Goal: Task Accomplishment & Management: Manage account settings

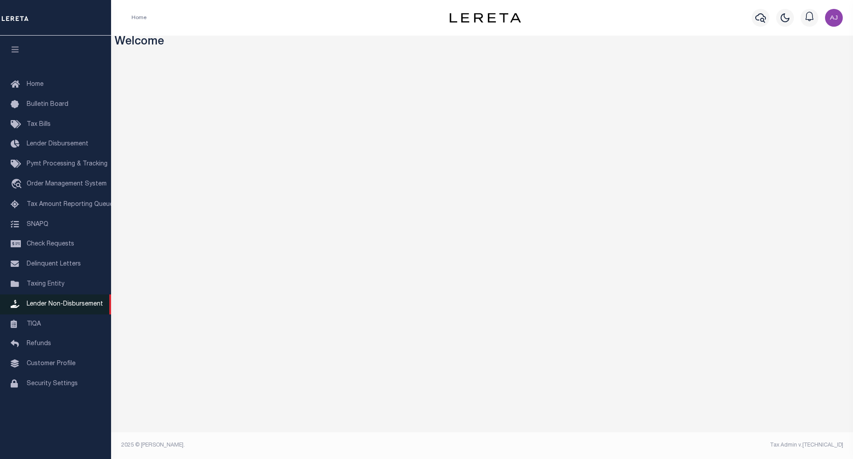
click at [53, 307] on span "Lender Non-Disbursement" at bounding box center [65, 304] width 76 height 6
click at [57, 303] on link "Lender Non-Disbursement" at bounding box center [55, 304] width 111 height 20
click at [55, 307] on span "Lender Non-Disbursement" at bounding box center [65, 304] width 76 height 6
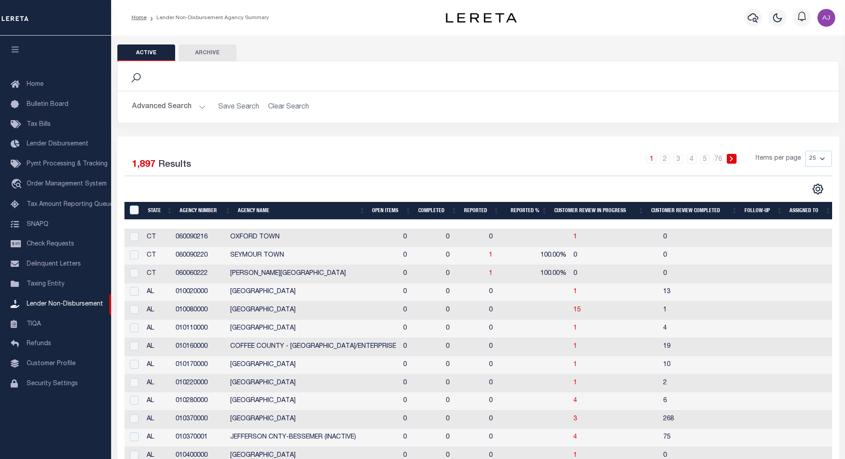
click at [383, 212] on th "Open Items" at bounding box center [391, 211] width 46 height 18
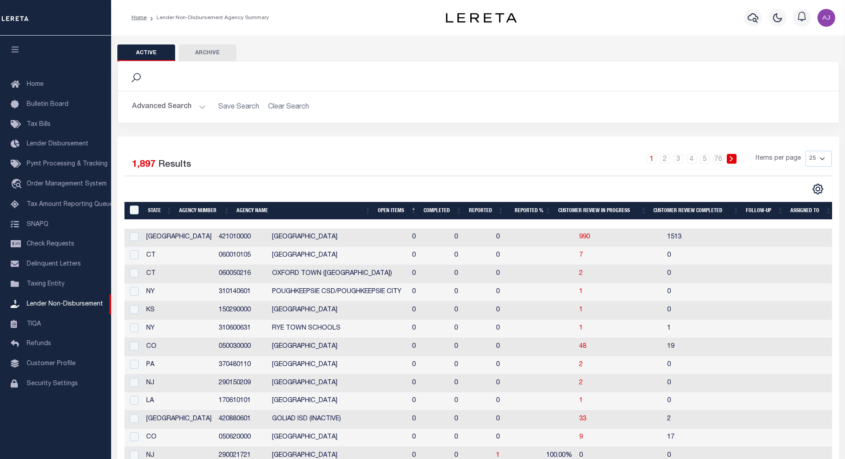
click at [386, 210] on th "Open Items" at bounding box center [397, 211] width 46 height 18
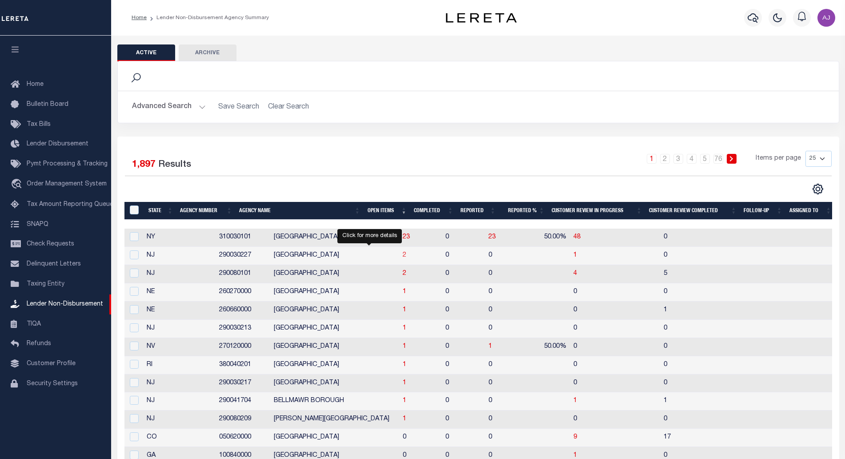
click at [403, 256] on span "2" at bounding box center [405, 255] width 4 height 6
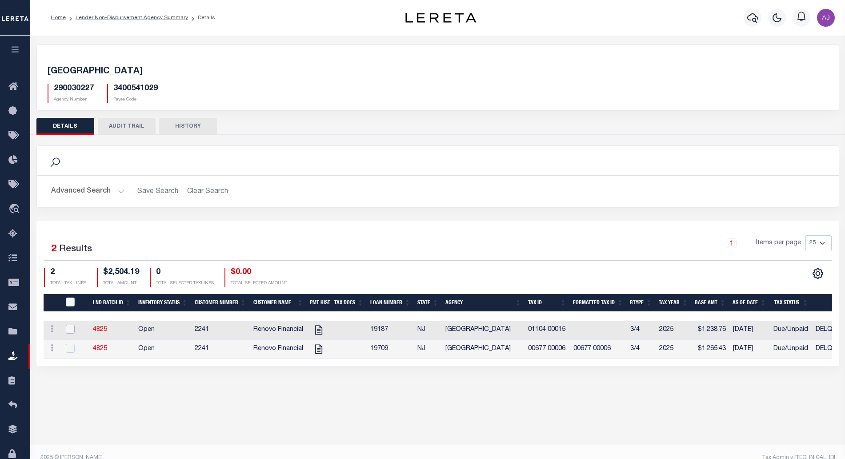
click at [71, 330] on input "checkbox" at bounding box center [70, 328] width 9 height 9
checkbox input "true"
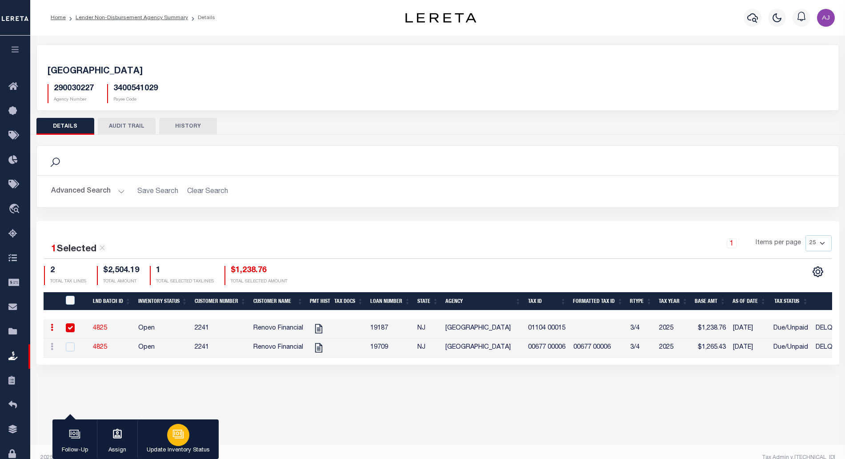
click at [184, 441] on div "button" at bounding box center [178, 434] width 22 height 22
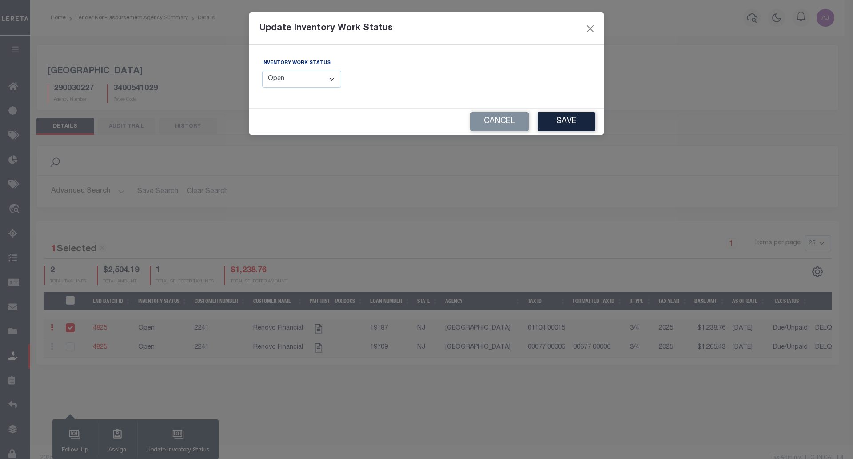
click at [309, 76] on select "--Select-- Open Completed Reported" at bounding box center [301, 79] width 79 height 17
click at [262, 71] on select "--Select-- Open Completed Reported" at bounding box center [301, 79] width 79 height 17
click at [584, 79] on icon at bounding box center [584, 79] width 7 height 7
click at [552, 80] on input "text" at bounding box center [512, 79] width 158 height 17
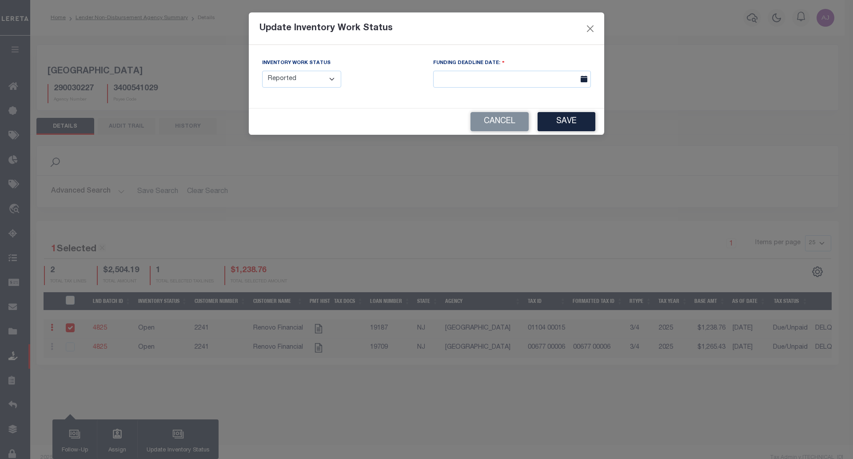
click at [585, 80] on icon at bounding box center [584, 79] width 7 height 7
click at [558, 80] on input "text" at bounding box center [512, 79] width 158 height 17
click at [499, 76] on input "text" at bounding box center [512, 79] width 158 height 17
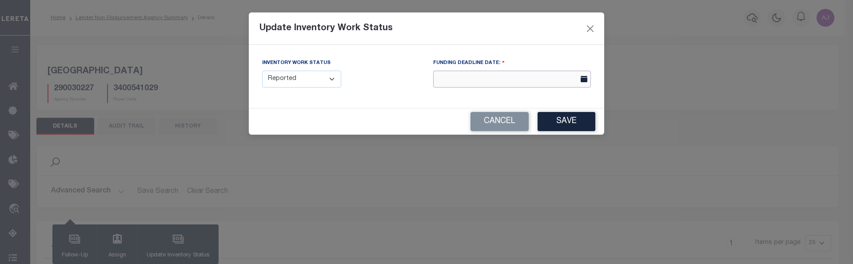
click at [521, 80] on input "text" at bounding box center [512, 79] width 158 height 17
click at [542, 78] on input "text" at bounding box center [512, 79] width 158 height 17
click at [320, 82] on select "--Select-- Open Completed Reported" at bounding box center [301, 79] width 79 height 17
click at [262, 71] on select "--Select-- Open Completed Reported" at bounding box center [301, 79] width 79 height 17
click at [317, 73] on select "--Select-- Open Completed Reported" at bounding box center [301, 79] width 79 height 17
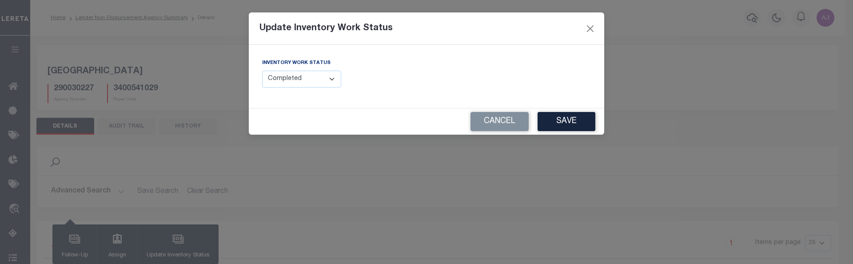
click at [262, 71] on select "--Select-- Open Completed Reported" at bounding box center [301, 79] width 79 height 17
click at [316, 73] on select "--Select-- Open Completed Reported" at bounding box center [301, 79] width 79 height 17
select select "Reported"
click at [262, 71] on select "--Select-- Open Completed Reported" at bounding box center [301, 79] width 79 height 17
click at [556, 118] on button "Save" at bounding box center [567, 121] width 58 height 19
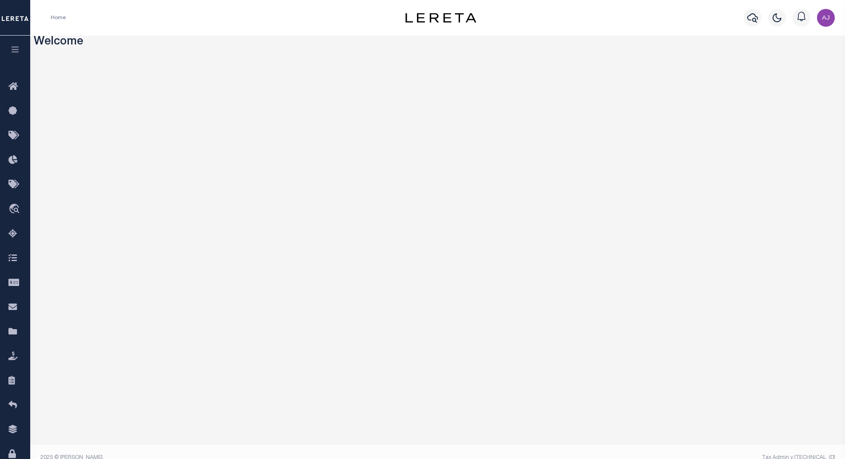
click at [14, 56] on button "button" at bounding box center [15, 51] width 30 height 30
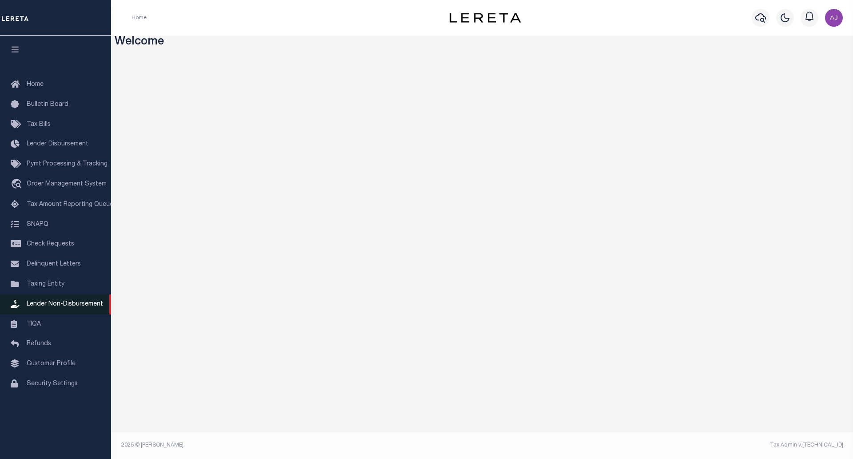
click at [51, 307] on span "Lender Non-Disbursement" at bounding box center [65, 304] width 76 height 6
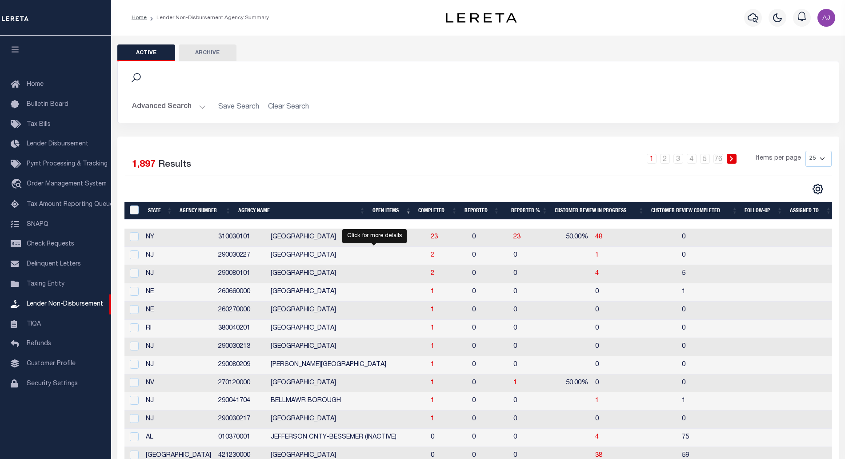
click at [431, 257] on span "2" at bounding box center [433, 255] width 4 height 6
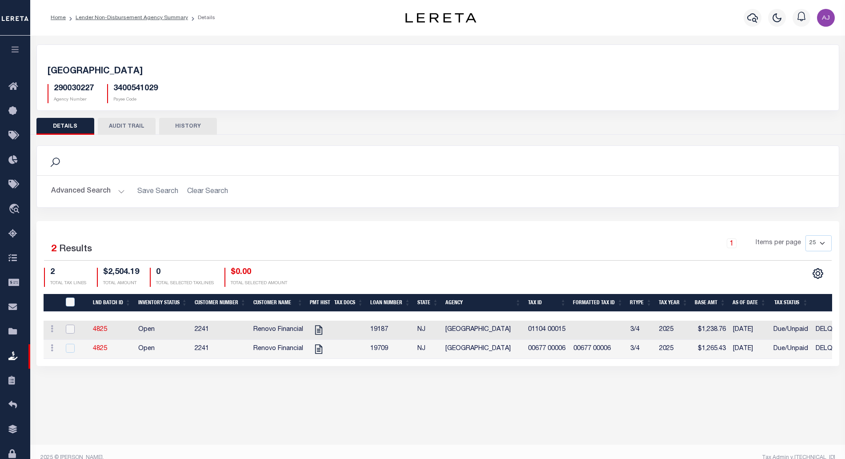
click at [68, 329] on input "checkbox" at bounding box center [70, 328] width 9 height 9
checkbox input "true"
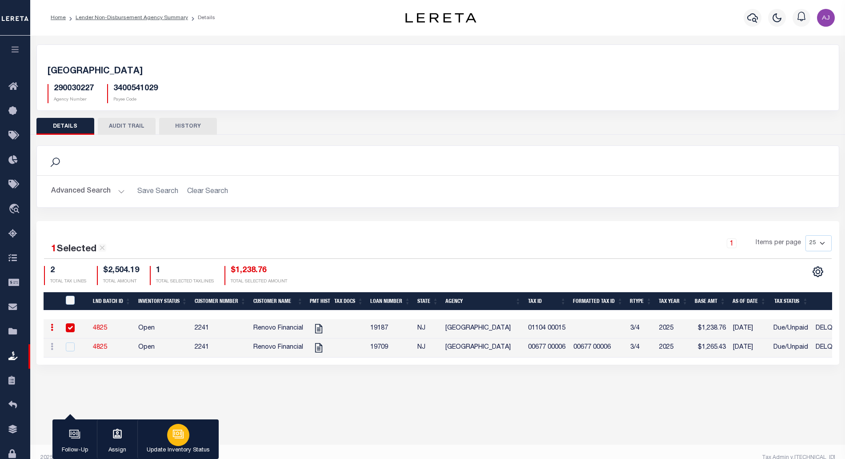
click at [170, 433] on div "button" at bounding box center [178, 434] width 22 height 22
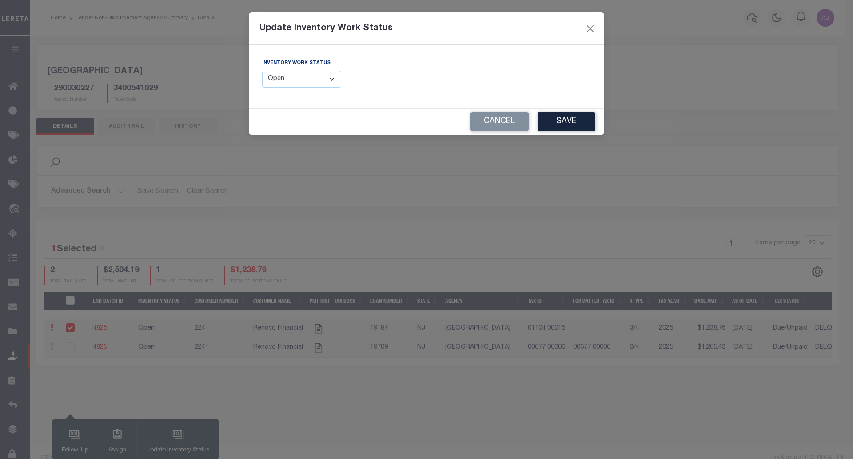
click at [325, 79] on select "--Select-- Open Completed Reported" at bounding box center [301, 79] width 79 height 17
click at [262, 71] on select "--Select-- Open Completed Reported" at bounding box center [301, 79] width 79 height 17
click at [565, 123] on button "Save" at bounding box center [567, 121] width 58 height 19
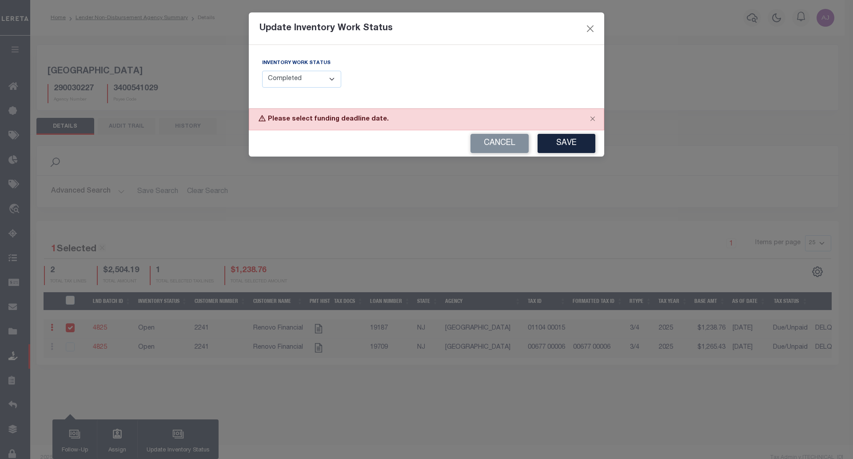
click at [330, 83] on select "--Select-- Open Completed Reported" at bounding box center [301, 79] width 79 height 17
select select "Reported"
click at [262, 71] on select "--Select-- Open Completed Reported" at bounding box center [301, 79] width 79 height 17
click at [565, 141] on button "Save" at bounding box center [567, 143] width 58 height 19
click at [541, 77] on input "text" at bounding box center [512, 79] width 158 height 17
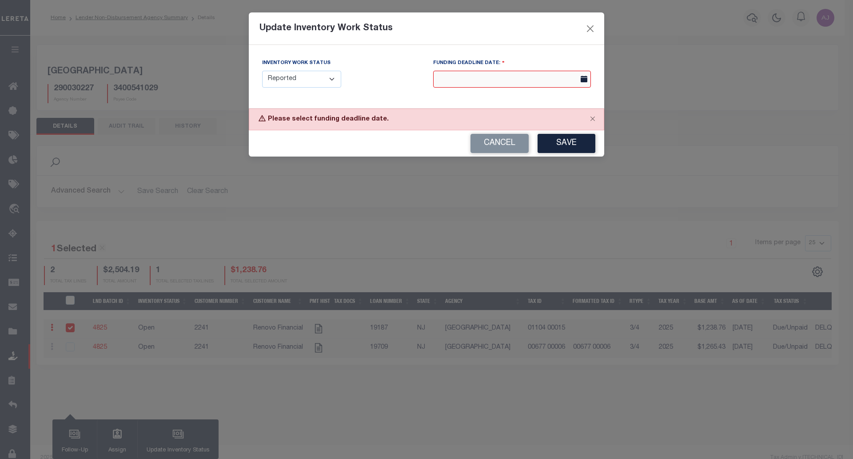
click at [467, 83] on input "text" at bounding box center [512, 79] width 158 height 17
click at [587, 80] on icon at bounding box center [584, 79] width 7 height 7
click at [531, 77] on input "text" at bounding box center [512, 79] width 158 height 17
click at [483, 76] on input "text" at bounding box center [512, 79] width 158 height 17
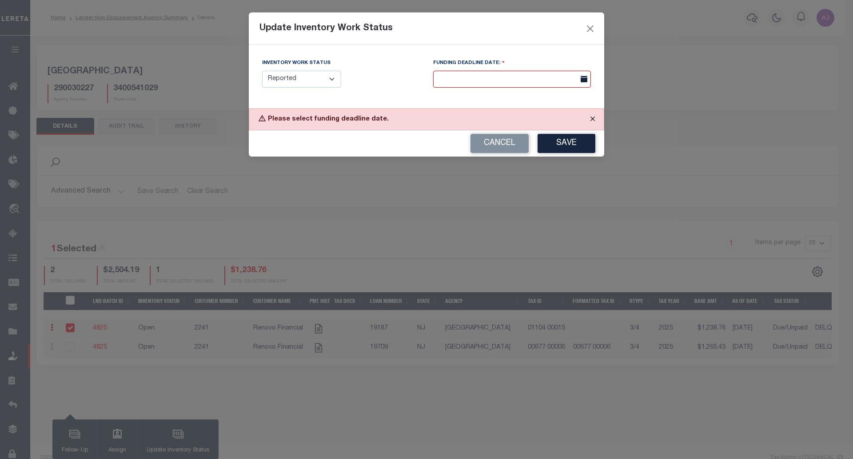
click at [591, 119] on button "Close" at bounding box center [593, 119] width 22 height 20
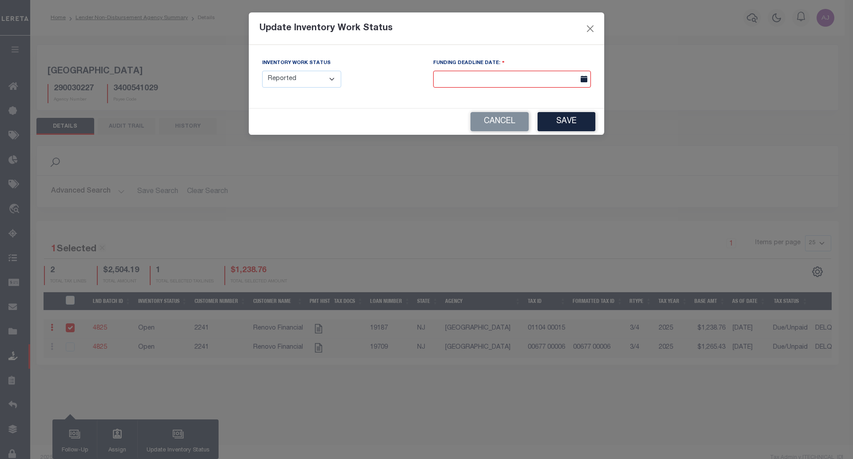
click at [584, 81] on icon at bounding box center [584, 79] width 7 height 7
click at [552, 78] on input "text" at bounding box center [512, 79] width 158 height 17
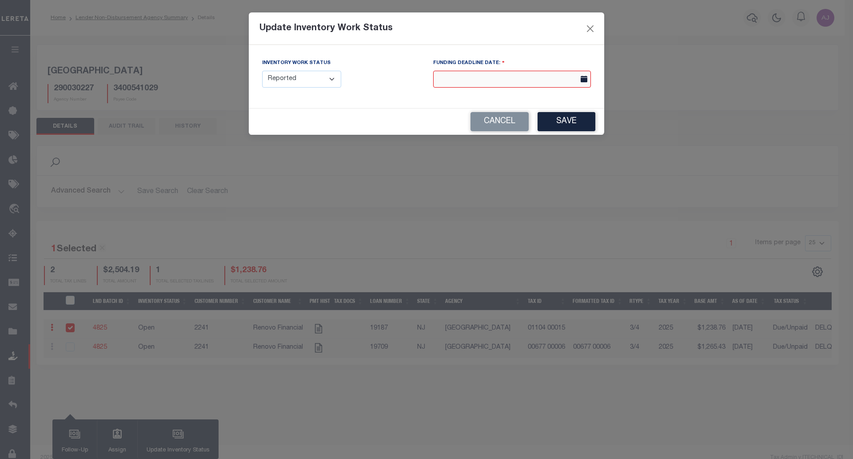
click at [552, 78] on input "text" at bounding box center [512, 79] width 158 height 17
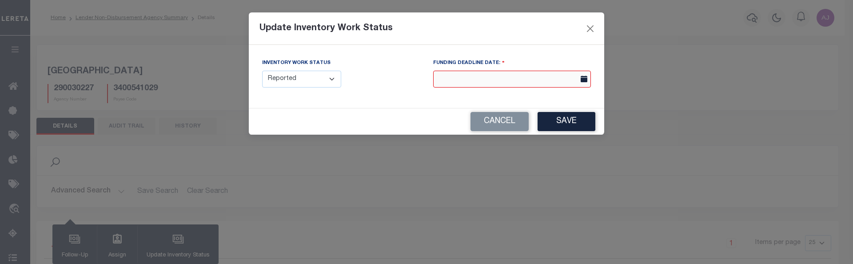
click at [528, 83] on input "text" at bounding box center [512, 79] width 158 height 17
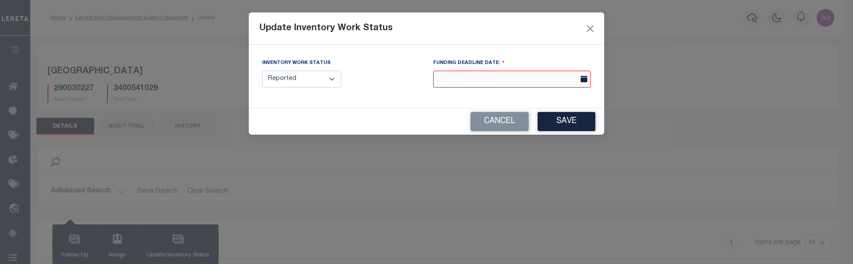
click at [528, 83] on input "text" at bounding box center [512, 79] width 158 height 17
click at [548, 79] on input "text" at bounding box center [512, 79] width 158 height 17
click at [438, 76] on input "text" at bounding box center [512, 79] width 158 height 17
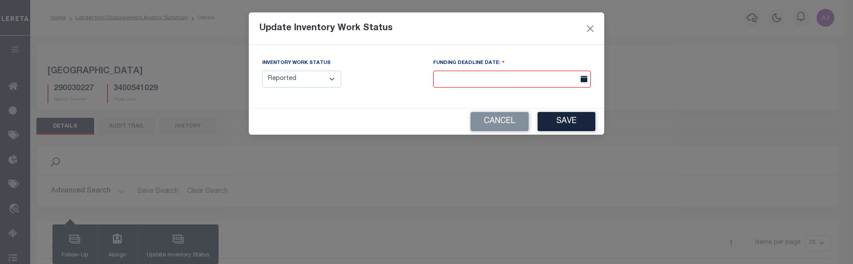
click at [321, 80] on select "--Select-- Open Completed Reported" at bounding box center [301, 79] width 79 height 17
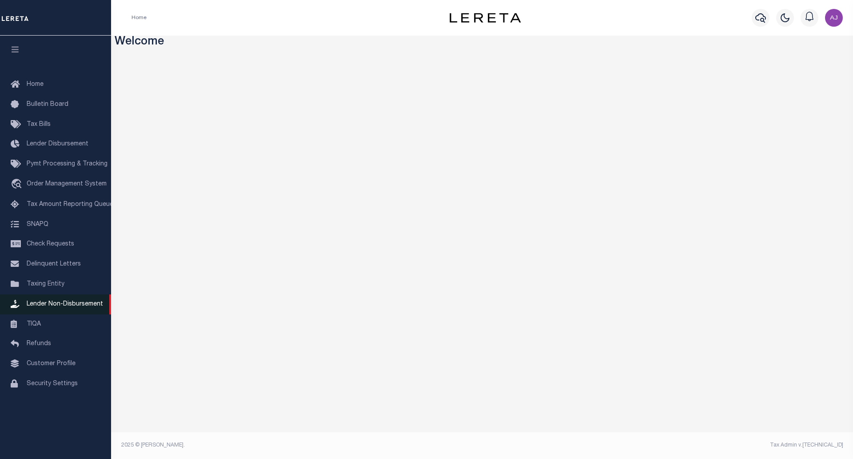
click at [62, 303] on link "Lender Non-Disbursement" at bounding box center [55, 304] width 111 height 20
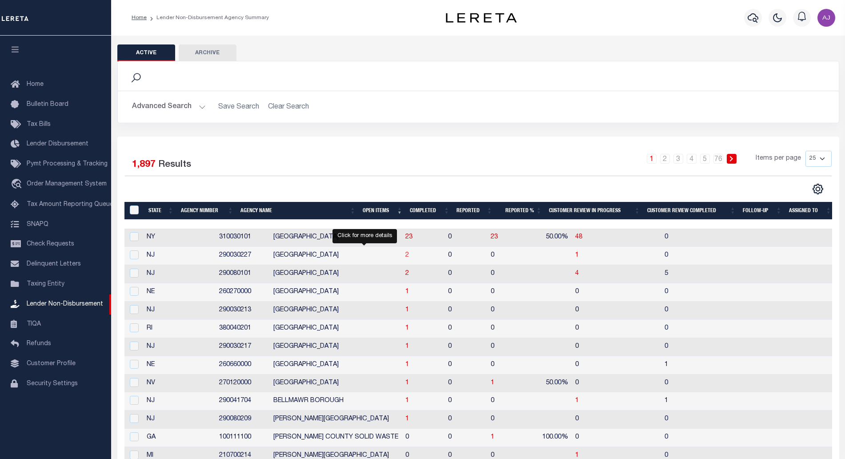
click at [405, 256] on span "2" at bounding box center [407, 255] width 4 height 6
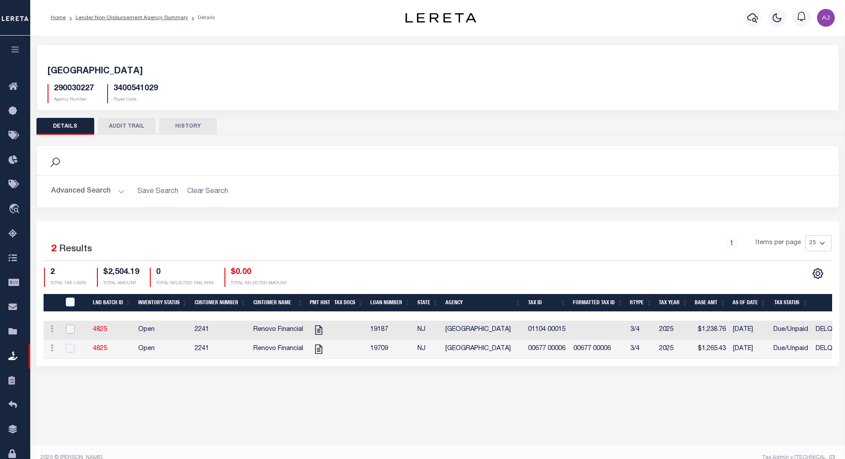
click at [68, 329] on input "checkbox" at bounding box center [70, 328] width 9 height 9
checkbox input "true"
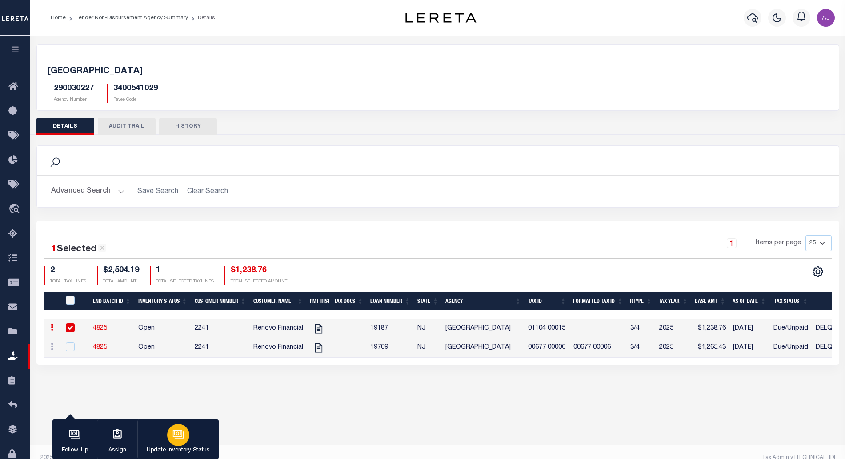
click at [173, 439] on icon "button" at bounding box center [178, 434] width 12 height 12
click at [179, 433] on icon "button" at bounding box center [177, 433] width 7 height 4
click at [179, 431] on icon "button" at bounding box center [178, 434] width 12 height 12
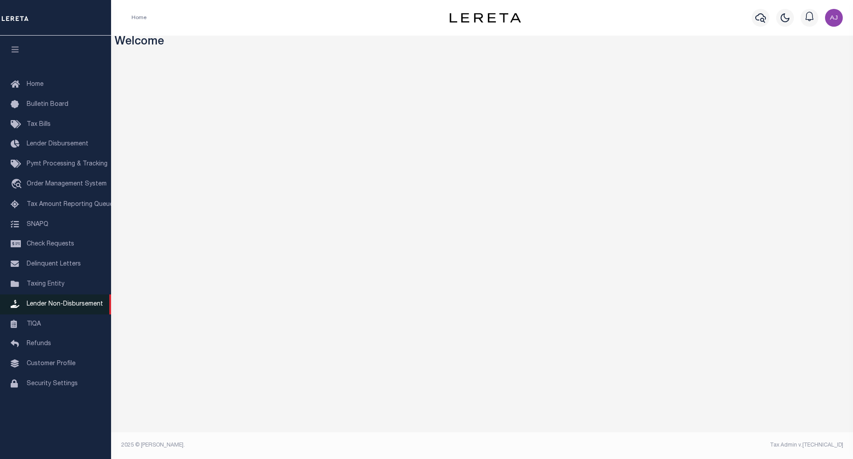
click at [66, 307] on span "Lender Non-Disbursement" at bounding box center [65, 304] width 76 height 6
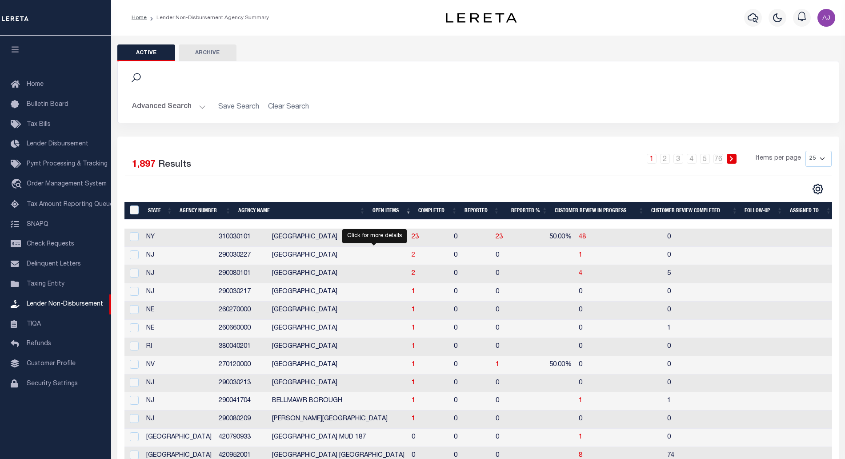
click at [411, 258] on span "2" at bounding box center [413, 255] width 4 height 6
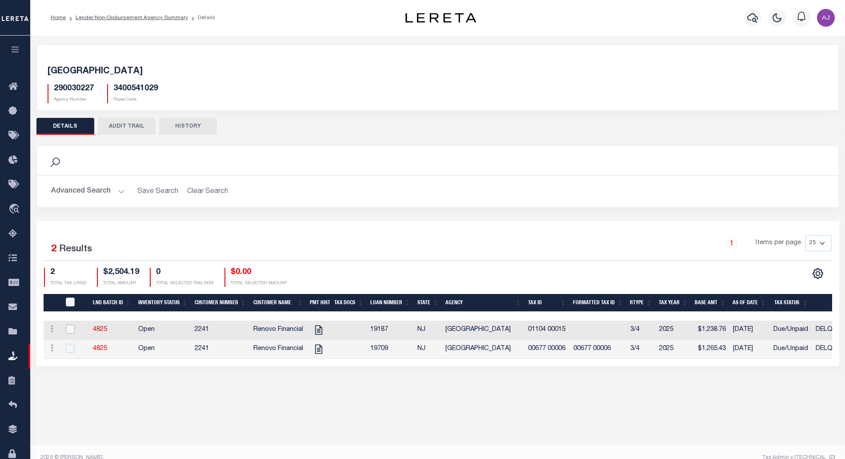
click at [68, 328] on input "checkbox" at bounding box center [70, 328] width 9 height 9
checkbox input "true"
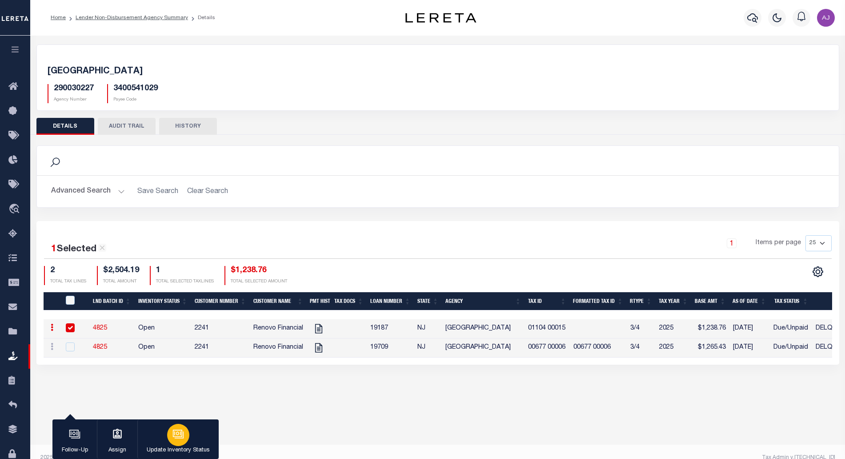
click at [177, 433] on icon "button" at bounding box center [178, 434] width 12 height 12
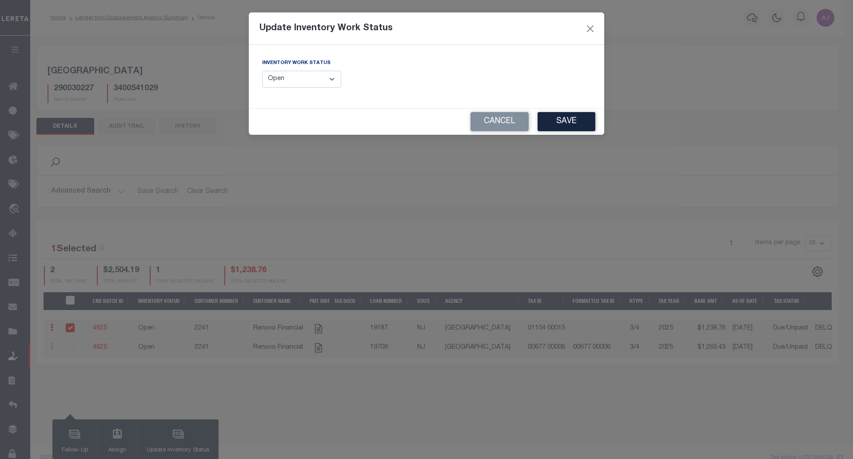
click at [298, 77] on select "--Select-- Open Completed Reported" at bounding box center [301, 79] width 79 height 17
select select "Completed"
click at [262, 71] on select "--Select-- Open Completed Reported" at bounding box center [301, 79] width 79 height 17
click at [318, 72] on select "--Select-- Open Completed Reported" at bounding box center [301, 79] width 79 height 17
click at [494, 120] on button "Cancel" at bounding box center [500, 121] width 58 height 19
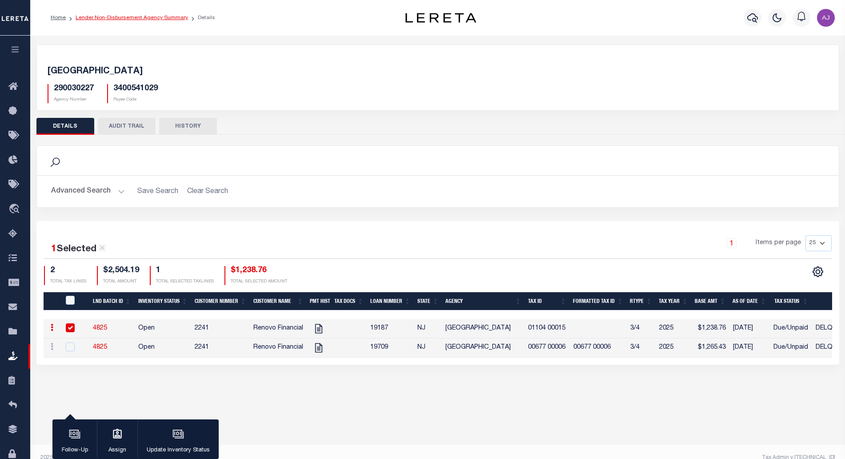
click at [144, 16] on link "Lender Non-Disbursement Agency Summary" at bounding box center [132, 17] width 112 height 5
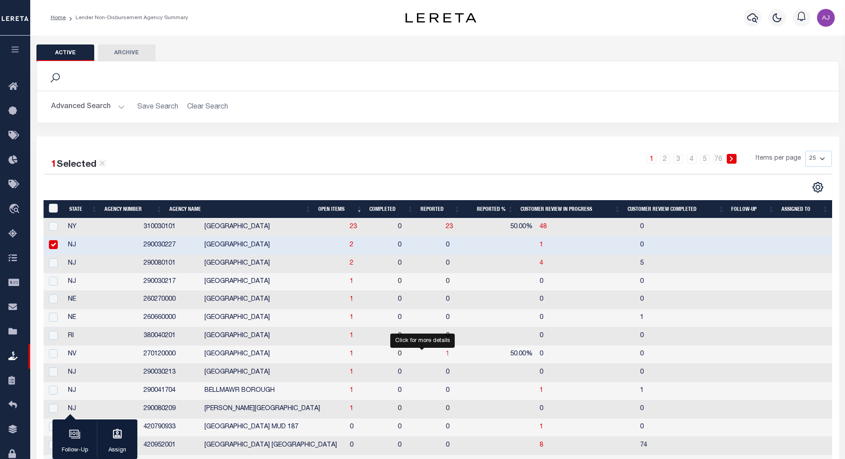
click at [446, 353] on span "1" at bounding box center [448, 354] width 4 height 6
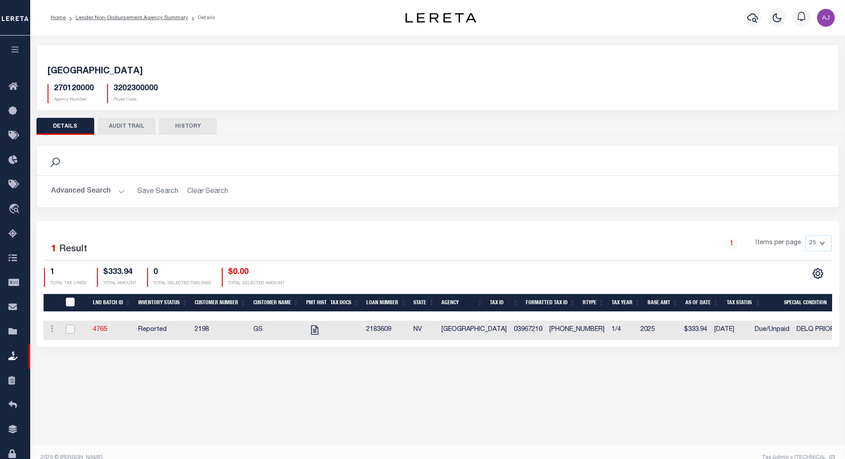
click at [70, 331] on input "checkbox" at bounding box center [70, 328] width 9 height 9
checkbox input "true"
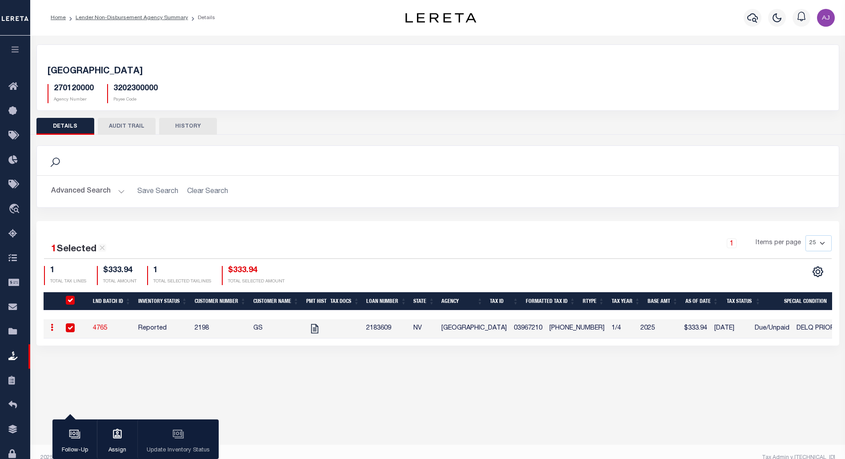
checkbox input "true"
click at [151, 15] on link "Lender Non-Disbursement Agency Summary" at bounding box center [132, 17] width 112 height 5
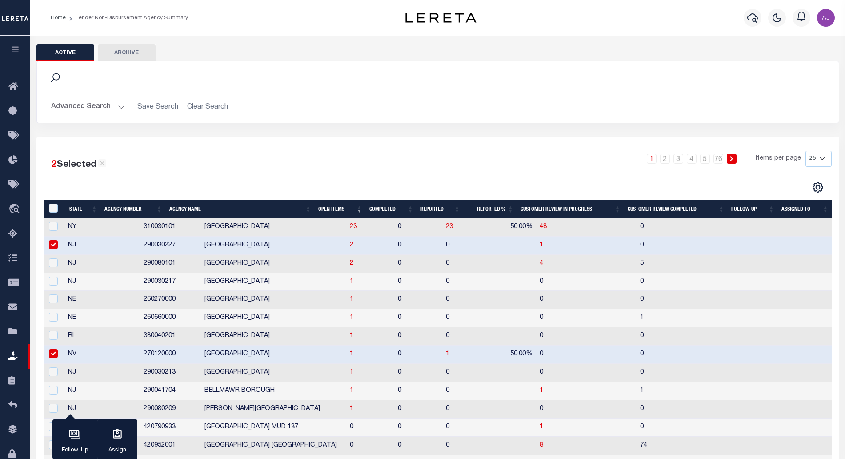
click at [382, 208] on th "Completed" at bounding box center [391, 209] width 51 height 18
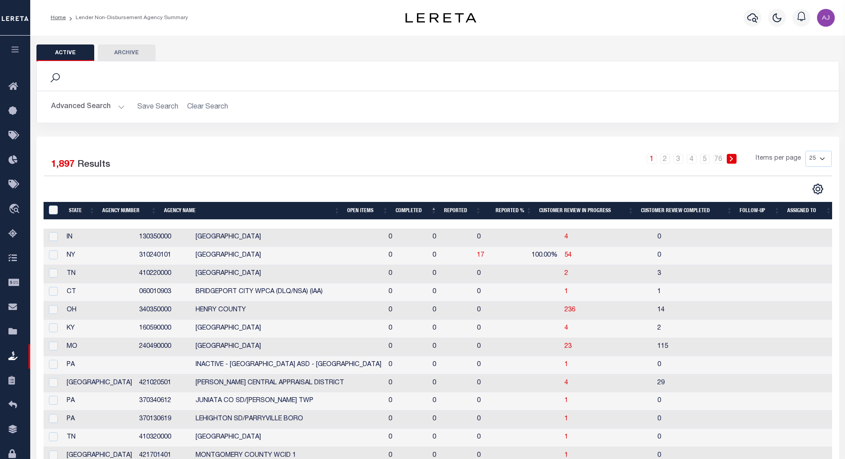
click at [407, 206] on th "Completed" at bounding box center [416, 211] width 48 height 18
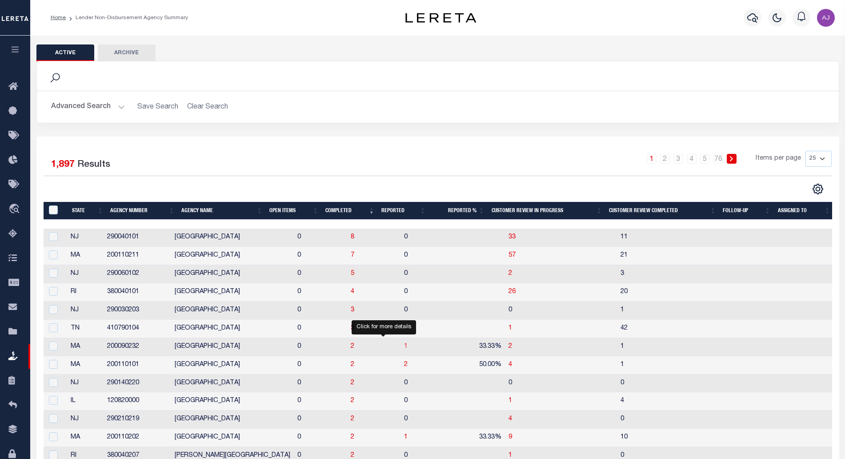
click at [404, 346] on span "1" at bounding box center [406, 346] width 4 height 6
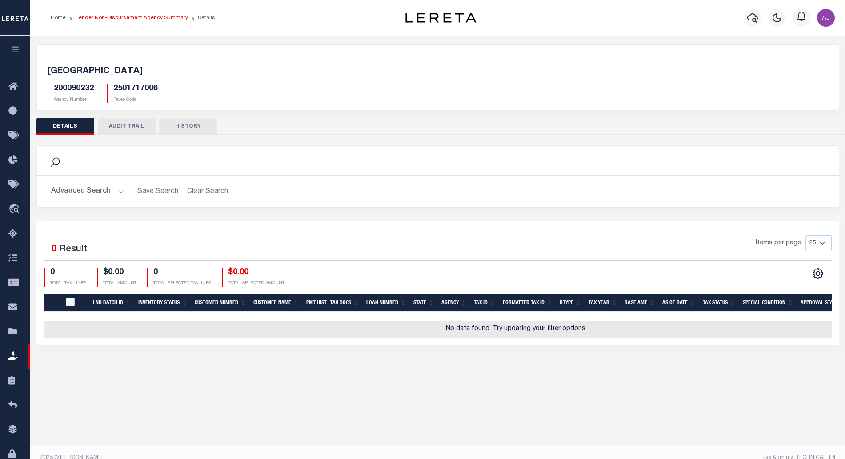
click at [161, 20] on link "Lender Non-Disbursement Agency Summary" at bounding box center [132, 17] width 112 height 5
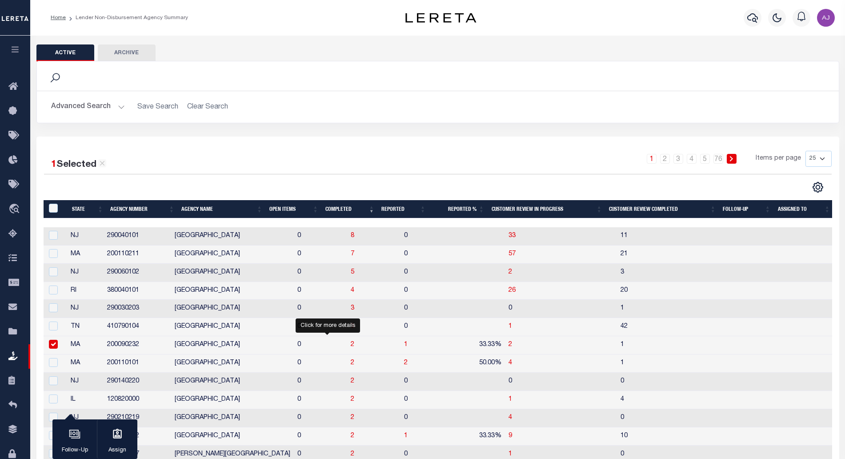
click at [351, 345] on span "2" at bounding box center [353, 344] width 4 height 6
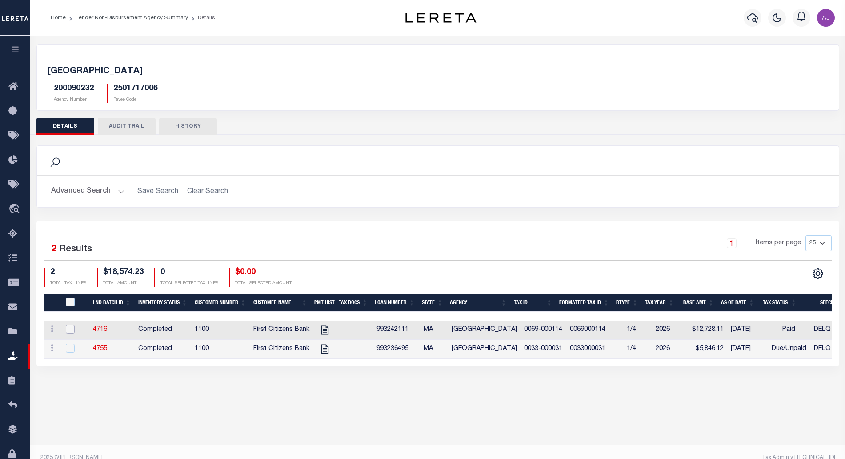
click at [68, 328] on input "checkbox" at bounding box center [70, 328] width 9 height 9
checkbox input "true"
checkbox input "false"
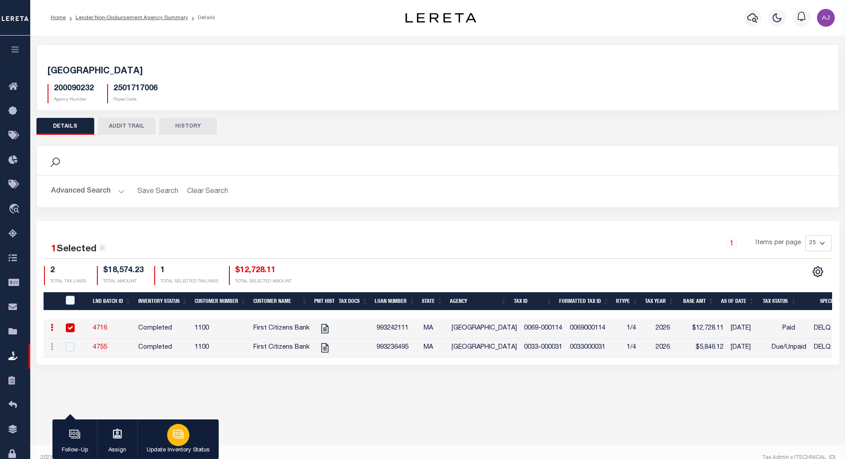
click at [171, 437] on div "button" at bounding box center [178, 434] width 22 height 22
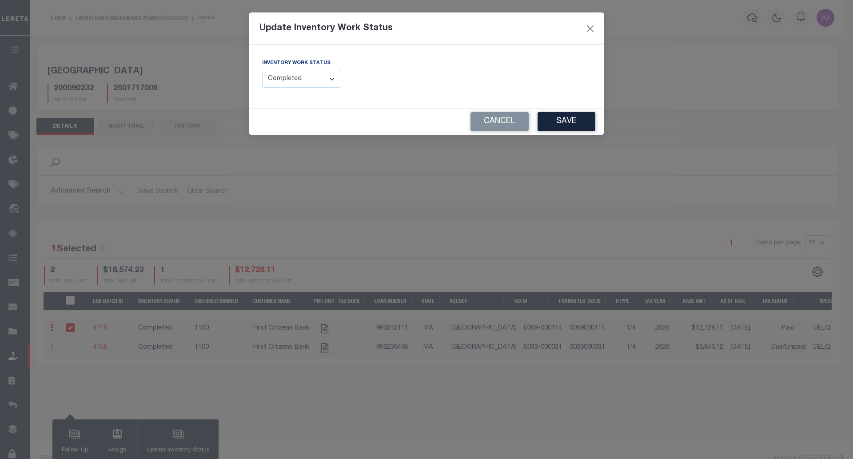
click at [324, 84] on select "--Select-- Open Completed Reported" at bounding box center [301, 79] width 79 height 17
select select "Reported"
click at [262, 71] on select "--Select-- Open Completed Reported" at bounding box center [301, 79] width 79 height 17
click at [545, 77] on input "text" at bounding box center [512, 79] width 158 height 17
click at [585, 80] on icon at bounding box center [584, 79] width 7 height 7
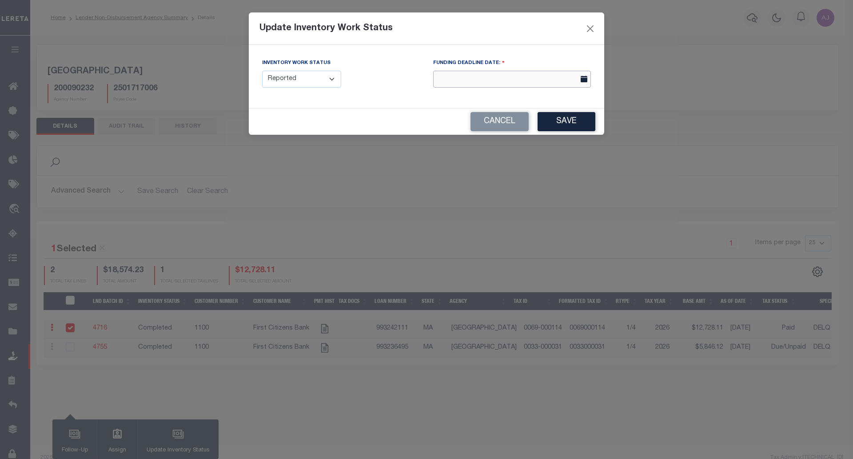
click at [549, 81] on input "text" at bounding box center [512, 79] width 158 height 17
click at [547, 80] on input "text" at bounding box center [512, 79] width 158 height 17
click at [494, 122] on button "Cancel" at bounding box center [500, 121] width 58 height 19
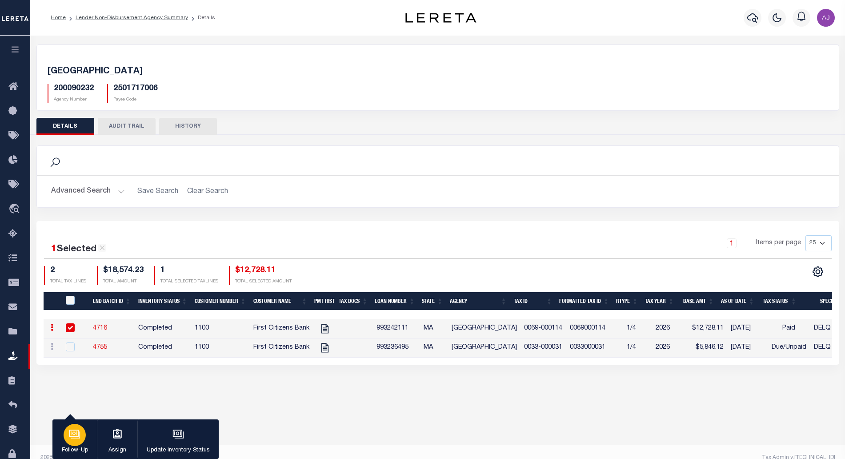
click at [78, 427] on div "button" at bounding box center [75, 434] width 22 height 22
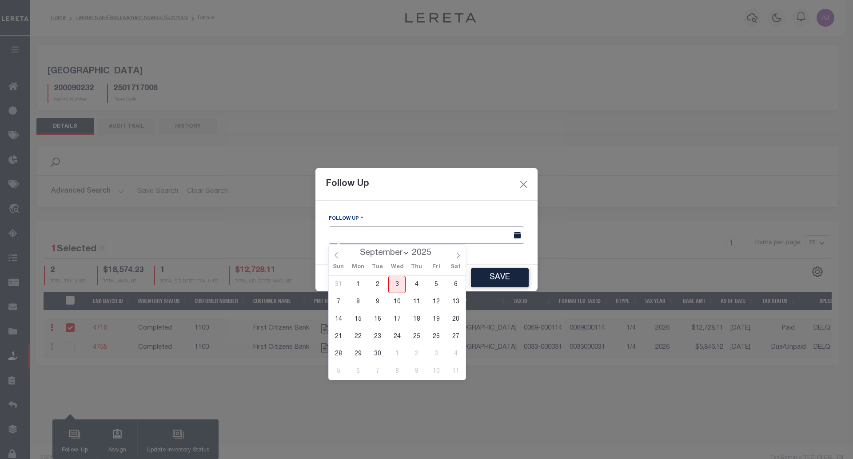
click at [412, 232] on input "text" at bounding box center [427, 234] width 196 height 17
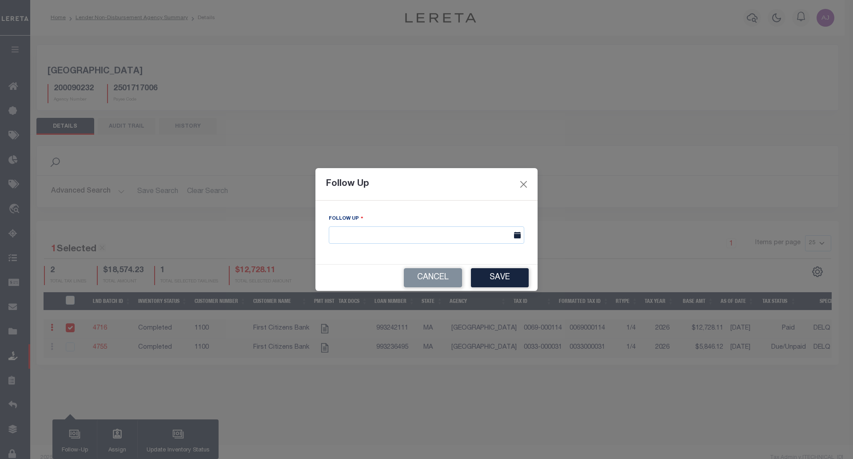
click at [476, 125] on div "Follow Up Follow Up Cancel Save" at bounding box center [426, 229] width 853 height 459
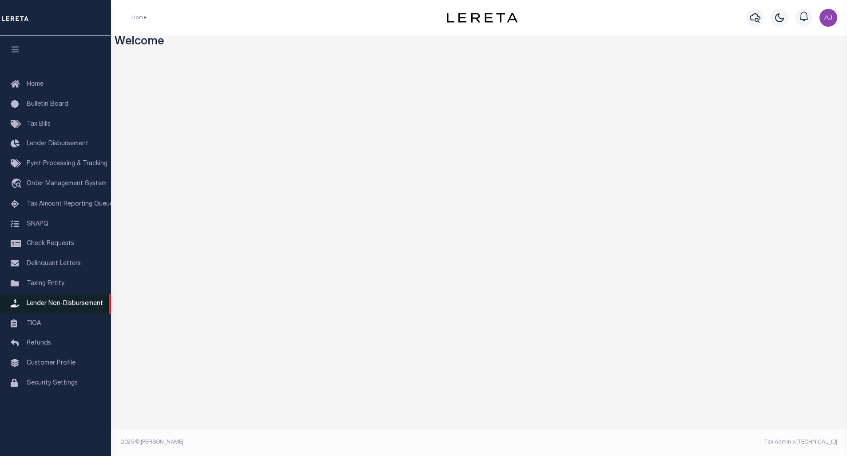
click at [73, 307] on span "Lender Non-Disbursement" at bounding box center [65, 304] width 76 height 6
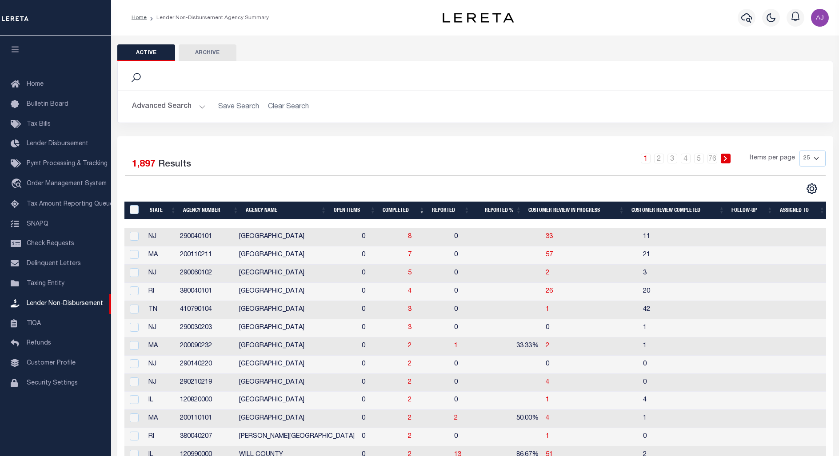
click at [354, 212] on th "Open Items" at bounding box center [354, 211] width 49 height 18
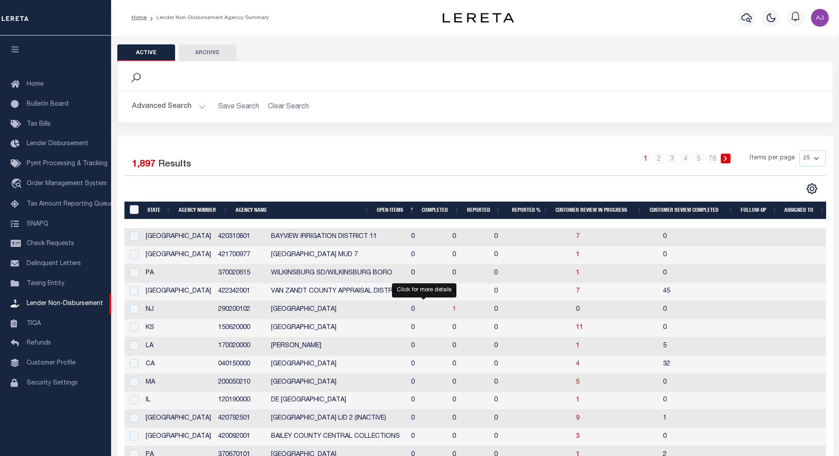
click at [452, 308] on span "1" at bounding box center [454, 310] width 4 height 6
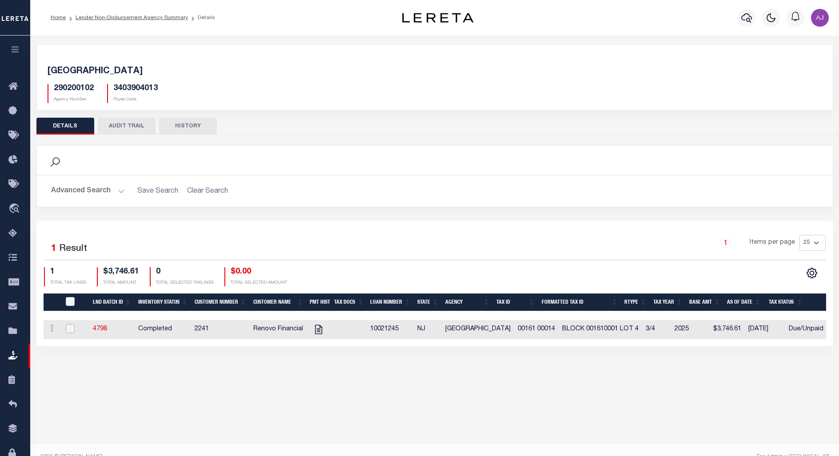
click at [68, 327] on input "checkbox" at bounding box center [70, 328] width 9 height 9
checkbox input "true"
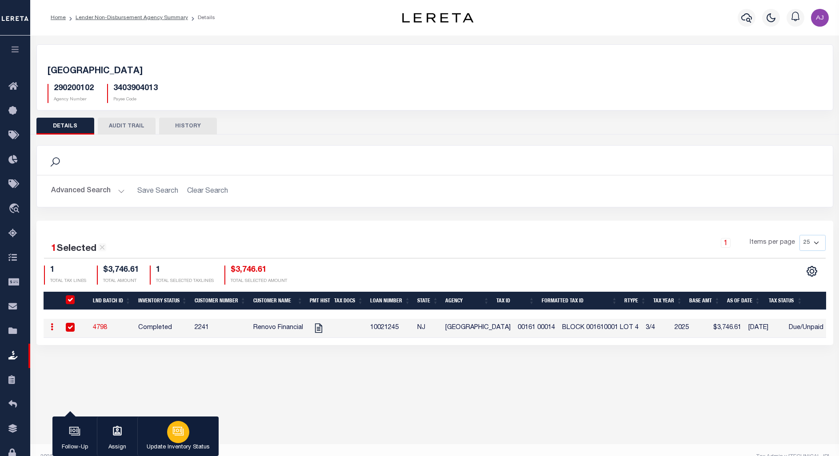
click at [184, 437] on icon "button" at bounding box center [178, 432] width 12 height 12
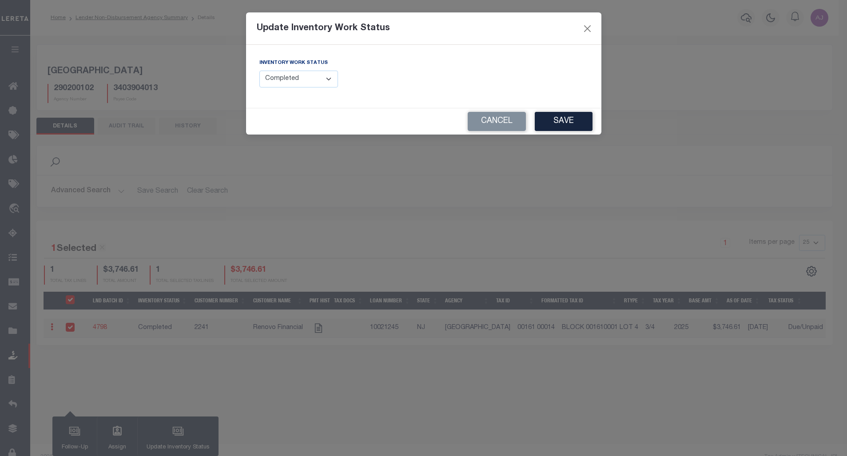
click at [302, 84] on select "--Select-- Open Completed Reported" at bounding box center [299, 79] width 79 height 17
select select "Reported"
click at [260, 71] on select "--Select-- Open Completed Reported" at bounding box center [299, 79] width 79 height 17
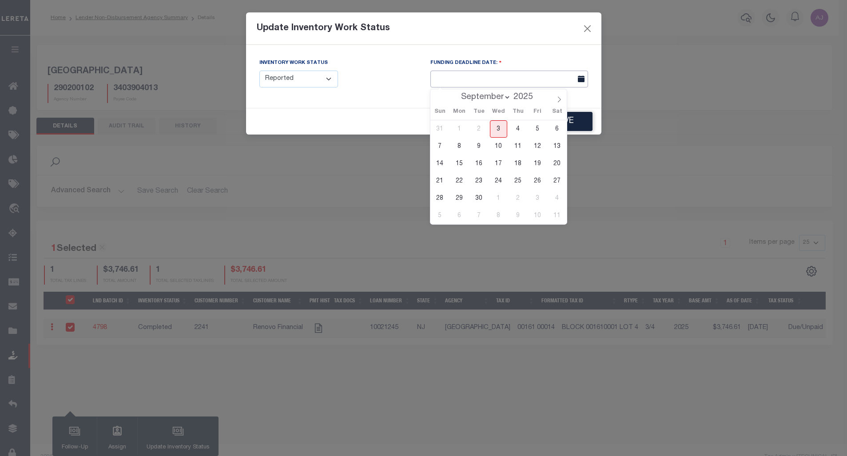
click at [475, 76] on input "text" at bounding box center [510, 79] width 158 height 17
click at [522, 202] on span "2" at bounding box center [518, 198] width 17 height 17
type input "10/02/2025"
select select "9"
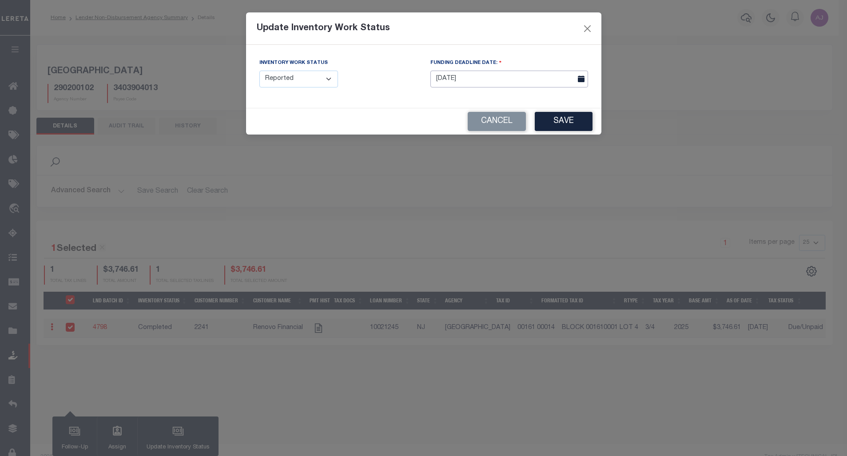
click at [505, 84] on input "10/02/2025" at bounding box center [510, 79] width 158 height 17
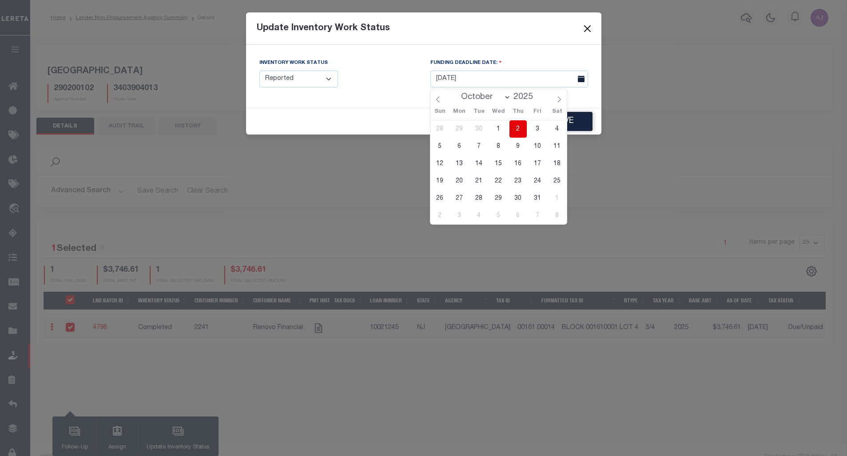
click at [469, 131] on div "28 29 30 1 2 3 4 5 6 7 8 9 10 11 12 13 14 15 16 17 18 19 20 21 22 23 24 25 26 2…" at bounding box center [499, 172] width 137 height 104
drag, startPoint x: 469, startPoint y: 131, endPoint x: 499, endPoint y: 129, distance: 29.8
click at [499, 129] on div "28 29 30 1 2 3 4 5 6 7 8 9 10 11 12 13 14 15 16 17 18 19 20 21 22 23 24 25 26 2…" at bounding box center [499, 172] width 137 height 104
click at [464, 130] on span "29" at bounding box center [459, 128] width 17 height 17
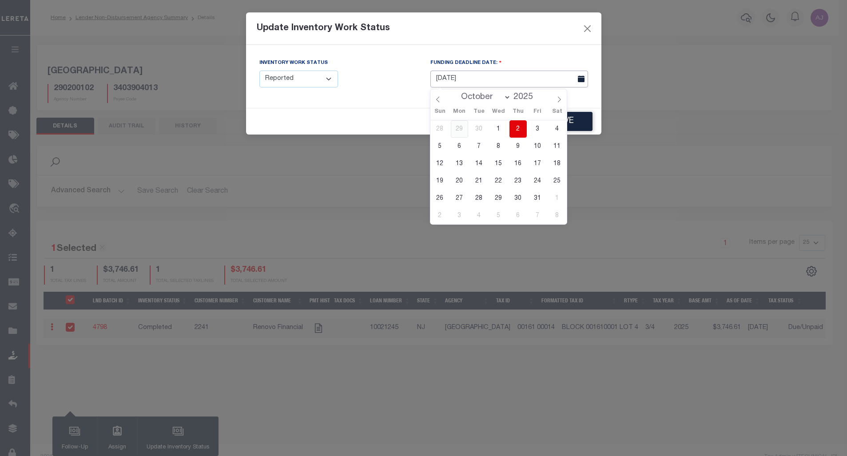
type input "09/29/2025"
select select "8"
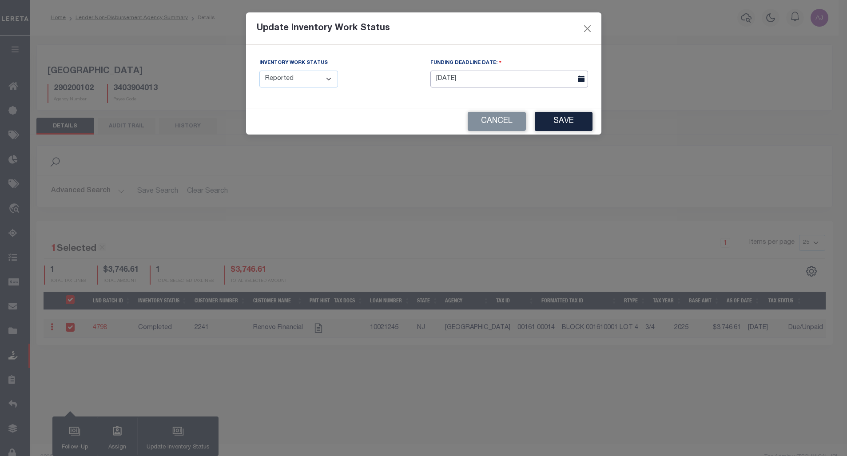
click at [517, 79] on input "09/29/2025" at bounding box center [510, 79] width 158 height 17
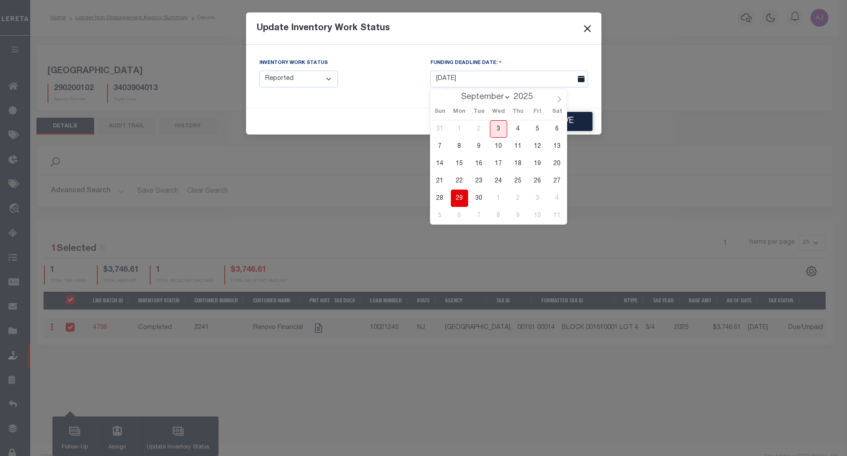
click at [503, 97] on select "September October November December" at bounding box center [484, 97] width 54 height 9
click at [457, 93] on select "September October November December" at bounding box center [484, 97] width 54 height 9
click at [459, 130] on span "1" at bounding box center [459, 128] width 17 height 17
click at [503, 133] on span "3" at bounding box center [498, 128] width 17 height 17
type input "09/03/2025"
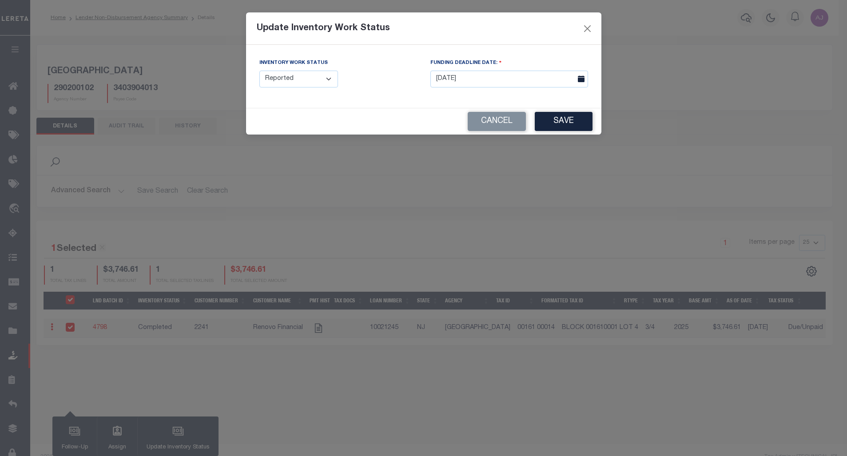
click at [320, 77] on select "--Select-- Open Completed Reported" at bounding box center [299, 79] width 79 height 17
click at [260, 71] on select "--Select-- Open Completed Reported" at bounding box center [299, 79] width 79 height 17
click at [312, 78] on select "--Select-- Open Completed Reported" at bounding box center [299, 79] width 79 height 17
click at [260, 71] on select "--Select-- Open Completed Reported" at bounding box center [299, 79] width 79 height 17
click at [315, 79] on select "--Select-- Open Completed Reported" at bounding box center [299, 79] width 79 height 17
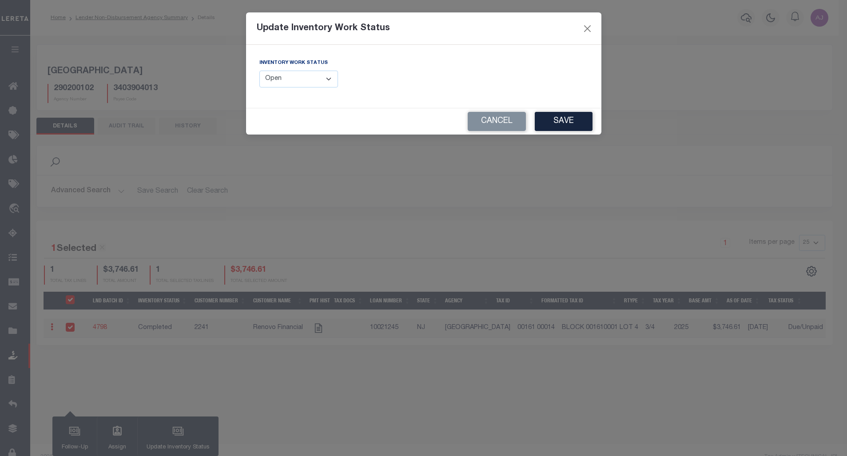
click at [315, 79] on select "--Select-- Open Completed Reported" at bounding box center [299, 79] width 79 height 17
click at [311, 80] on select "--Select-- Open Completed Reported" at bounding box center [299, 79] width 79 height 17
click at [260, 71] on select "--Select-- Open Completed Reported" at bounding box center [299, 79] width 79 height 17
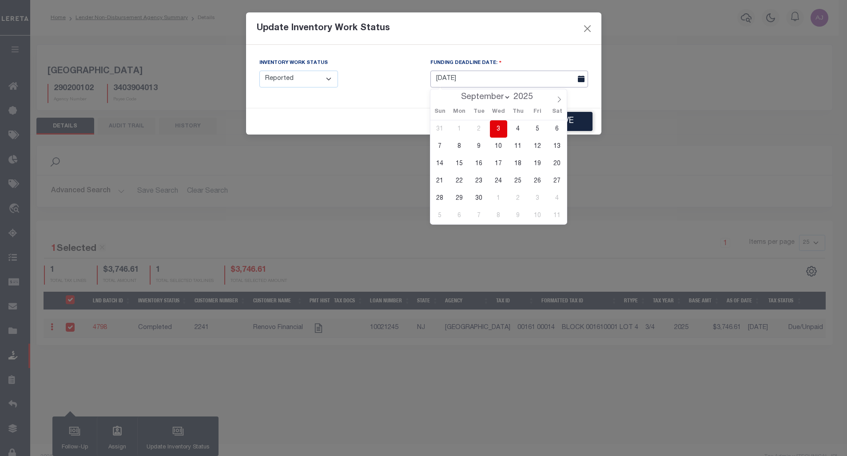
click at [508, 81] on input "09/03/2025" at bounding box center [510, 79] width 158 height 17
click at [586, 30] on button "Close" at bounding box center [588, 29] width 12 height 12
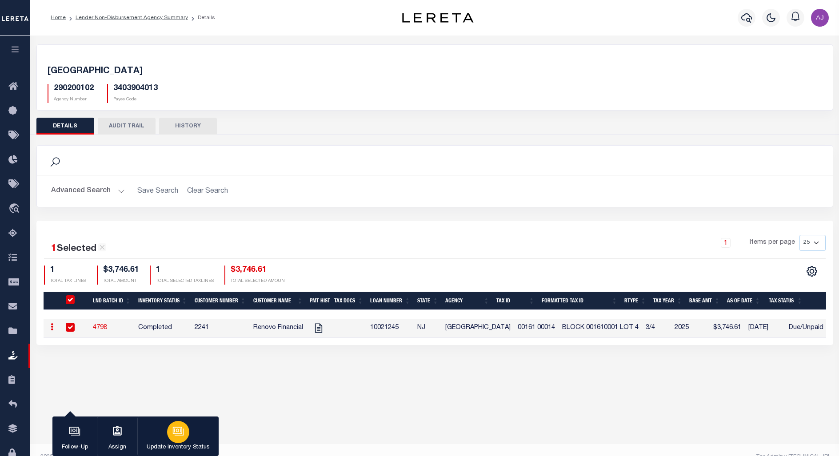
click at [174, 431] on icon "button" at bounding box center [178, 432] width 12 height 12
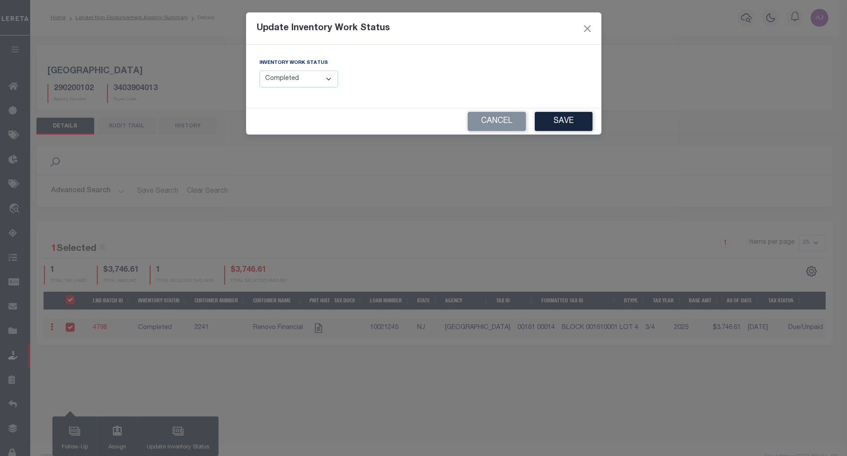
click at [310, 76] on select "--Select-- Open Completed Reported" at bounding box center [299, 79] width 79 height 17
select select "Reported"
click at [260, 71] on select "--Select-- Open Completed Reported" at bounding box center [299, 79] width 79 height 17
click at [563, 124] on button "Save" at bounding box center [564, 121] width 58 height 19
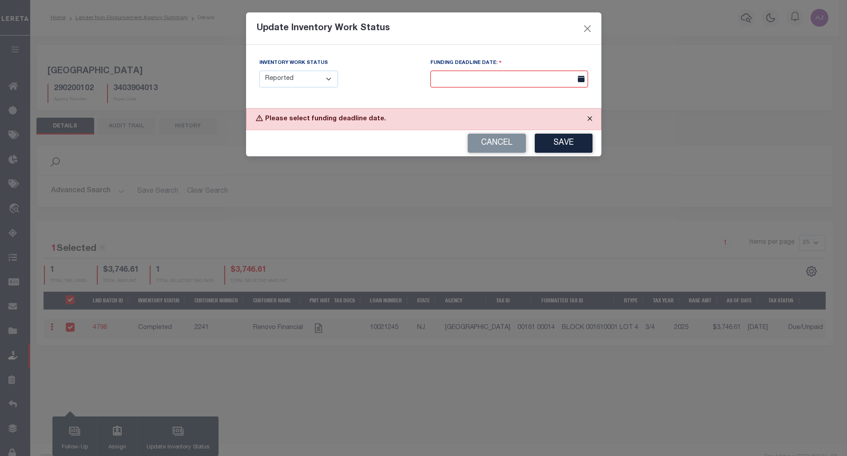
click at [590, 121] on button "Close" at bounding box center [590, 119] width 22 height 20
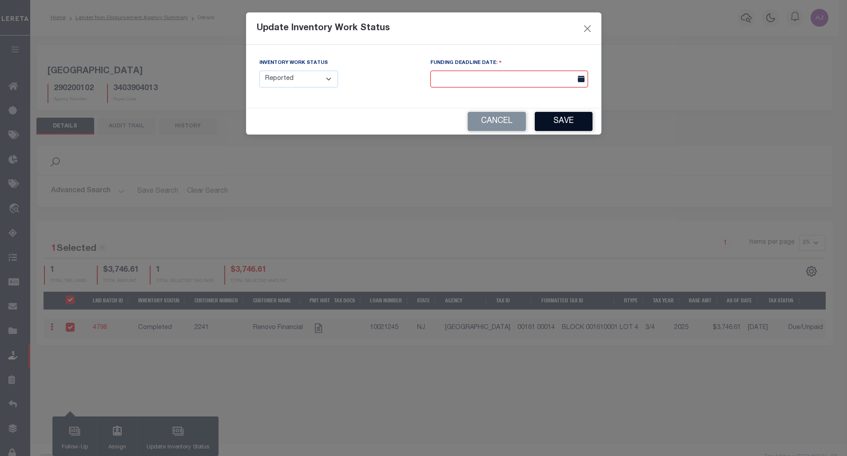
click at [565, 119] on button "Save" at bounding box center [564, 121] width 58 height 19
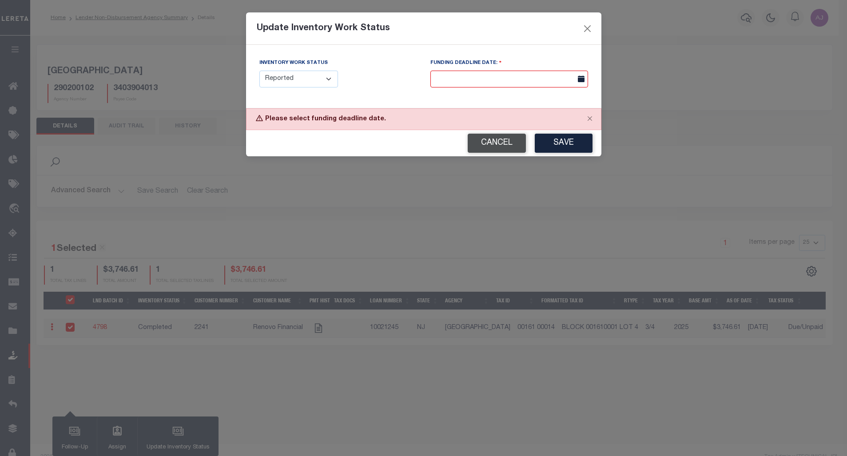
click at [491, 146] on button "Cancel" at bounding box center [497, 143] width 58 height 19
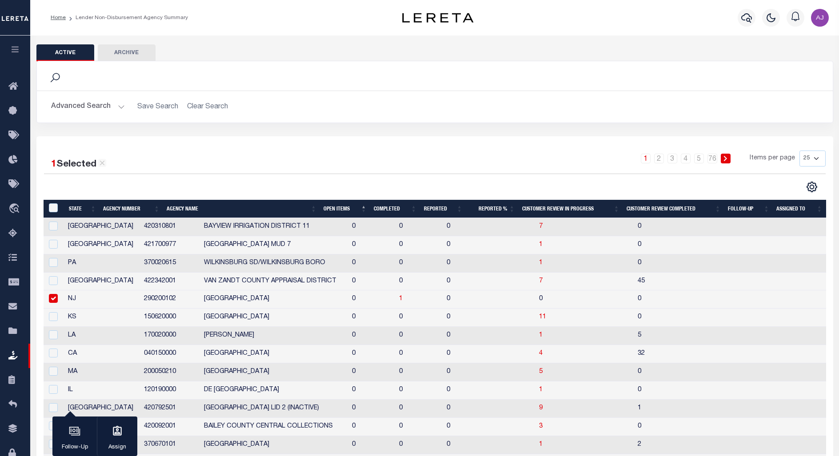
click at [332, 208] on th "Open Items" at bounding box center [345, 209] width 50 height 18
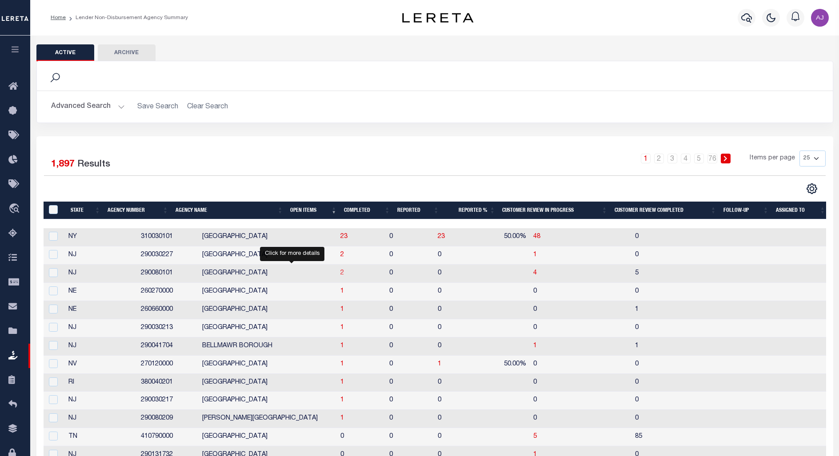
click at [340, 275] on span "2" at bounding box center [342, 273] width 4 height 6
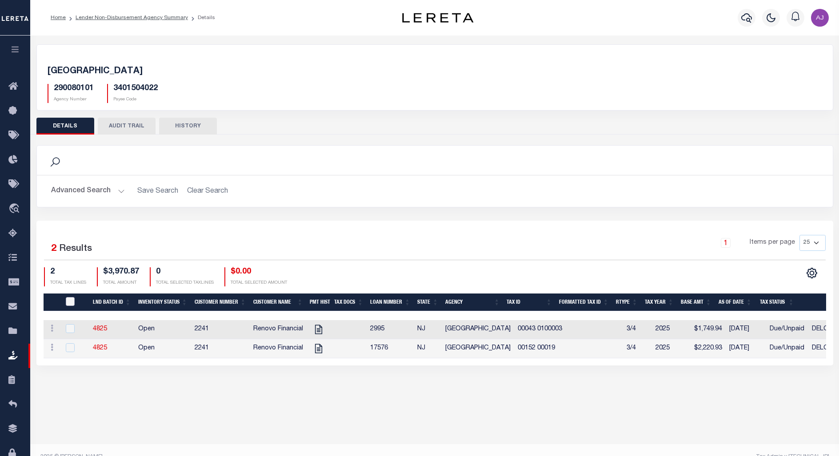
click at [72, 299] on input "QID" at bounding box center [70, 301] width 9 height 9
checkbox input "true"
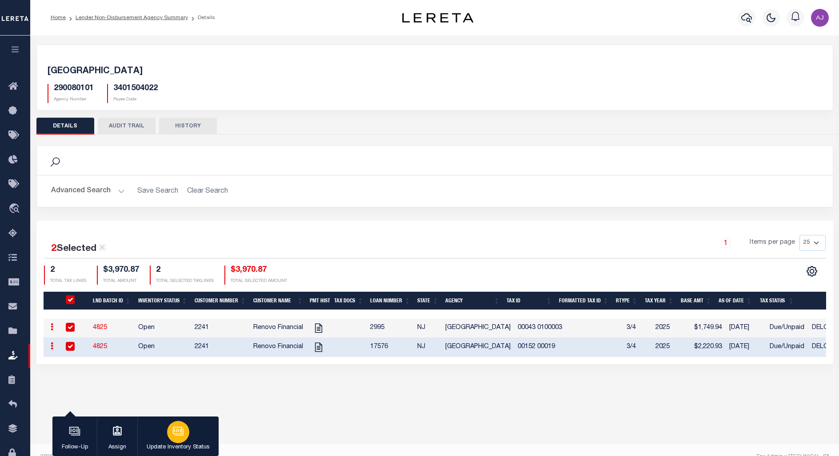
click at [176, 431] on icon "button" at bounding box center [178, 432] width 12 height 12
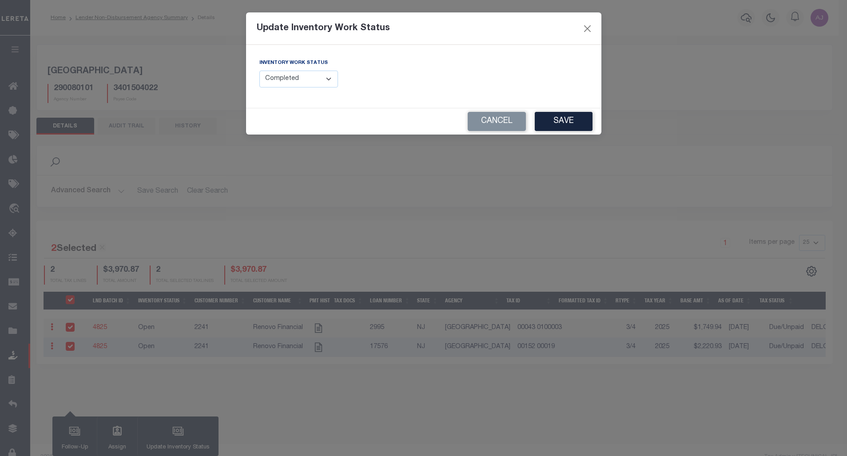
click at [316, 80] on select "--Select-- Open Completed Reported" at bounding box center [299, 79] width 79 height 17
click at [500, 120] on button "Cancel" at bounding box center [497, 121] width 58 height 19
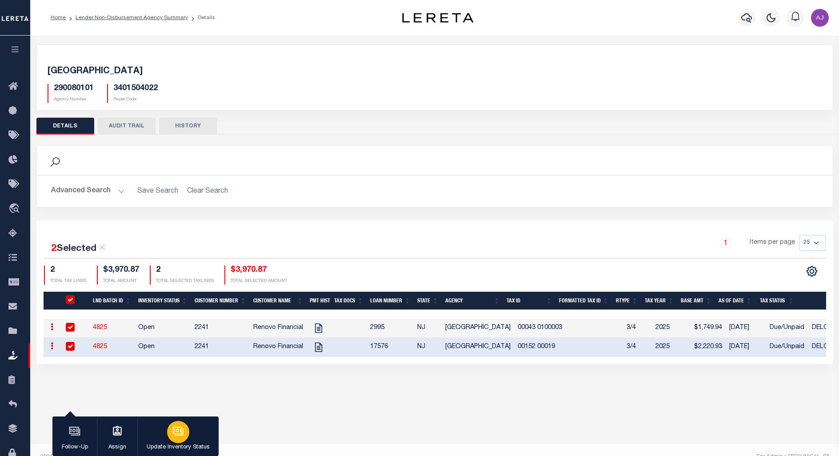
click at [179, 430] on icon "button" at bounding box center [177, 431] width 7 height 4
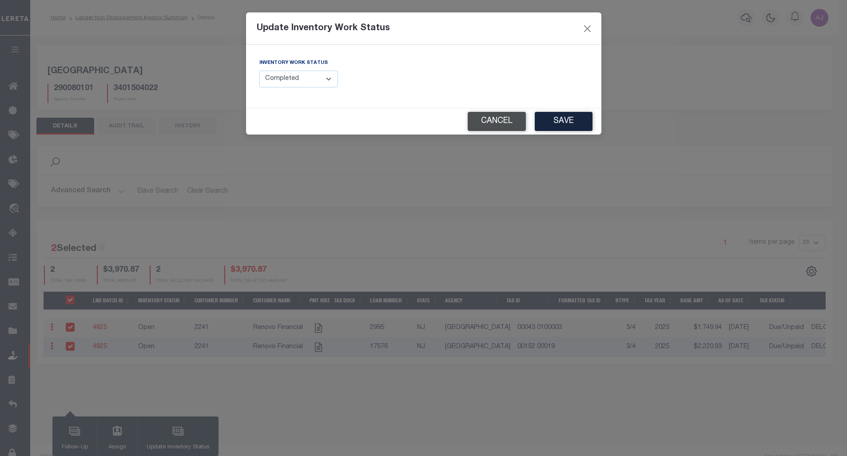
click at [480, 120] on button "Cancel" at bounding box center [497, 121] width 58 height 19
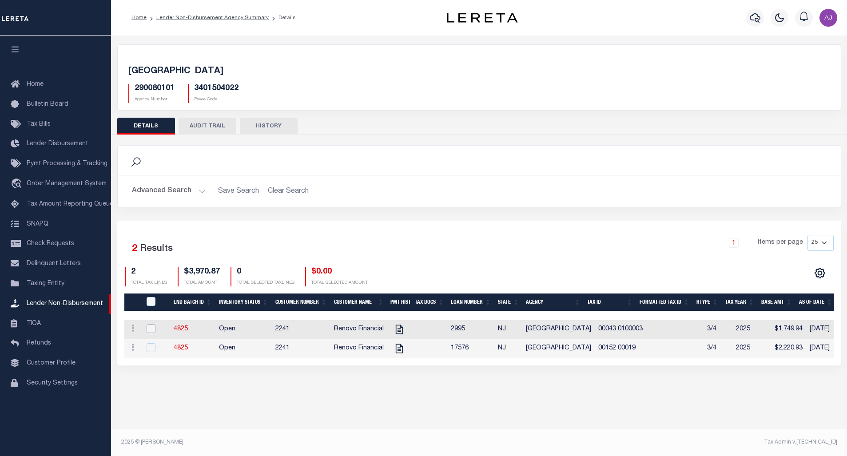
click at [148, 329] on input "checkbox" at bounding box center [151, 328] width 9 height 9
checkbox input "true"
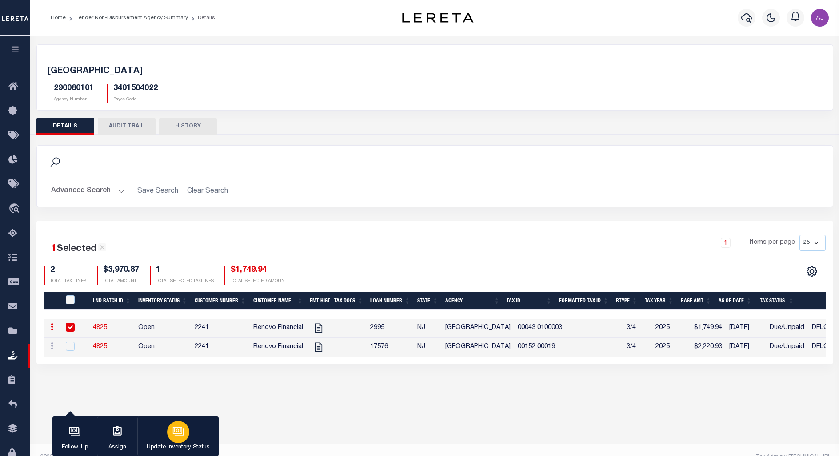
click at [175, 430] on icon "button" at bounding box center [178, 432] width 12 height 12
select select "Open"
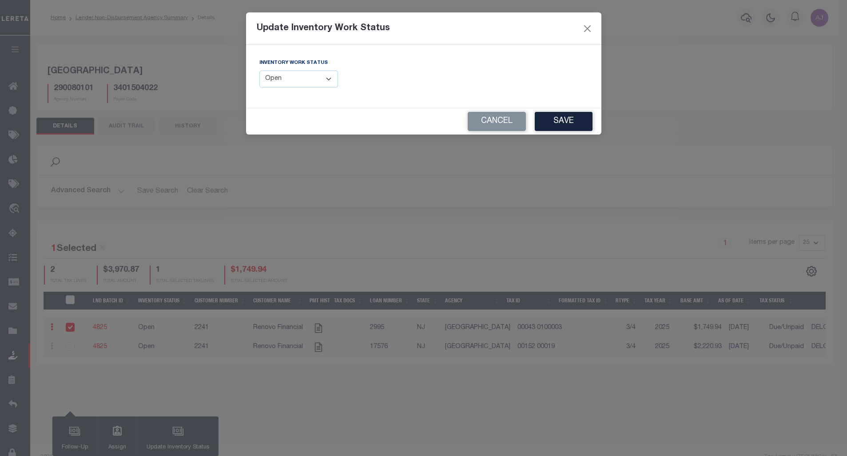
click at [295, 78] on select "--Select-- Open Completed Reported" at bounding box center [299, 79] width 79 height 17
click at [484, 123] on button "Cancel" at bounding box center [497, 121] width 58 height 19
